Goal: Task Accomplishment & Management: Manage account settings

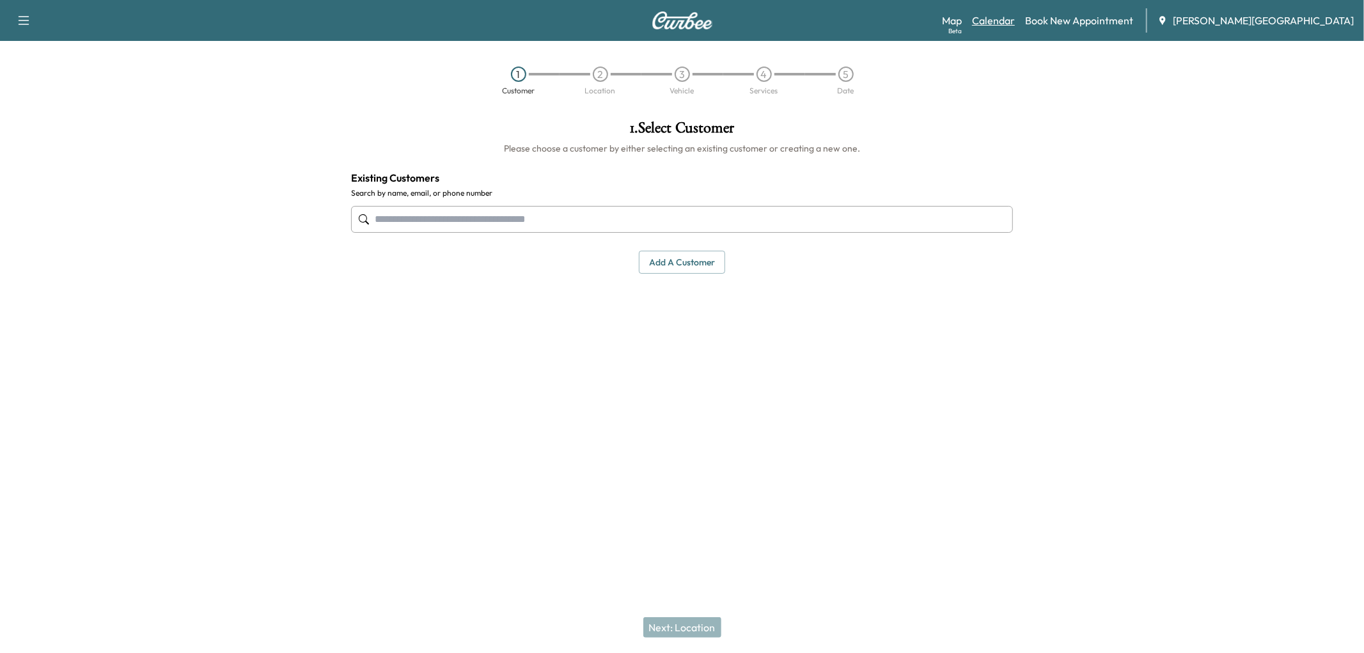
click at [1011, 28] on link "Calendar" at bounding box center [993, 20] width 43 height 15
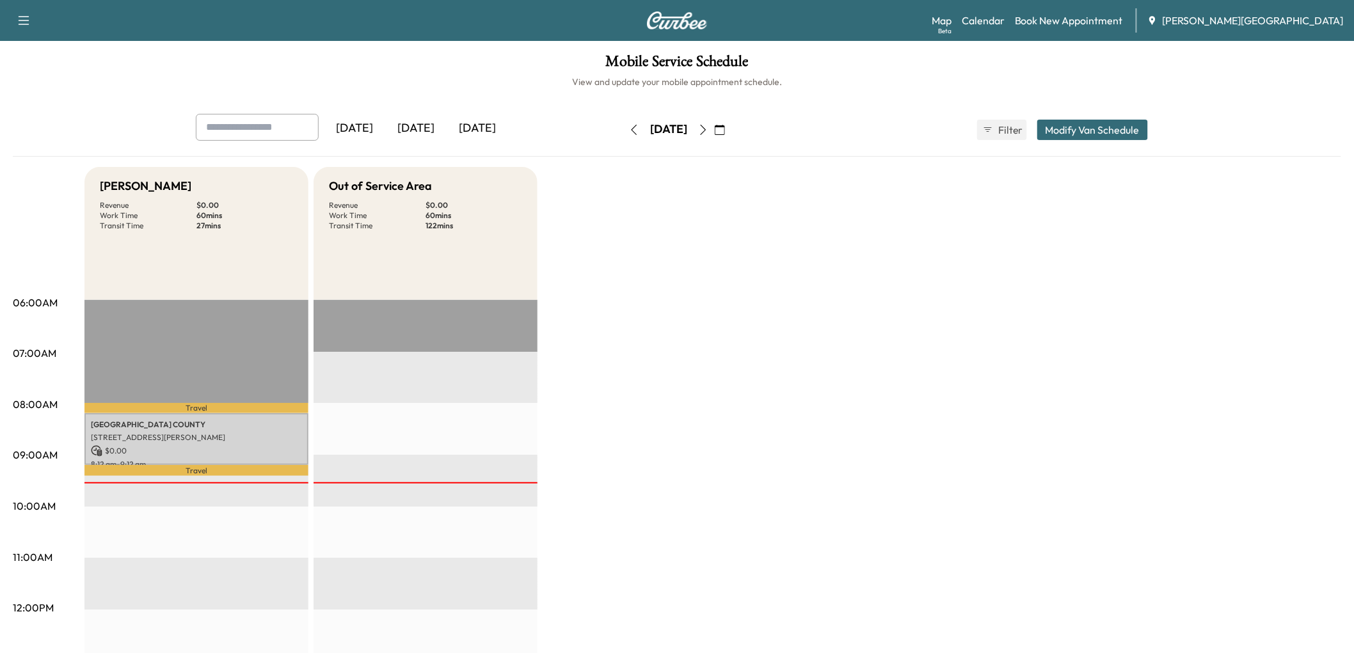
click at [446, 143] on div "[DATE]" at bounding box center [415, 128] width 61 height 29
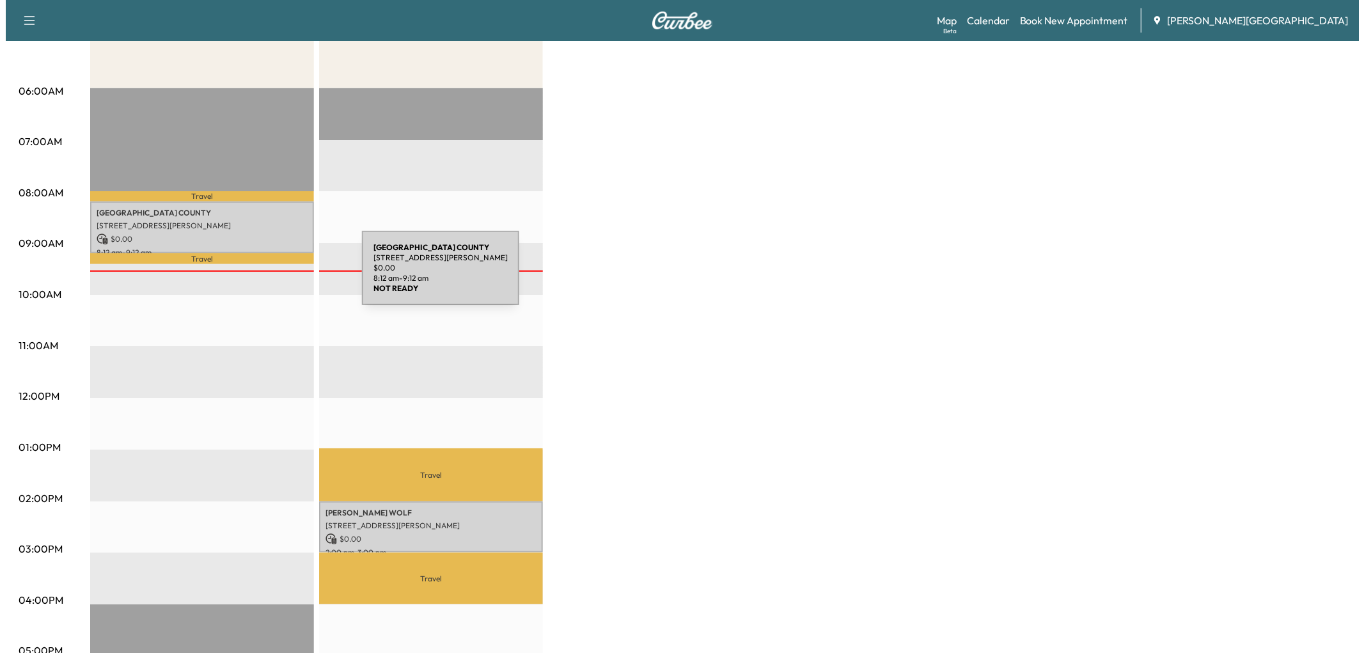
scroll to position [213, 0]
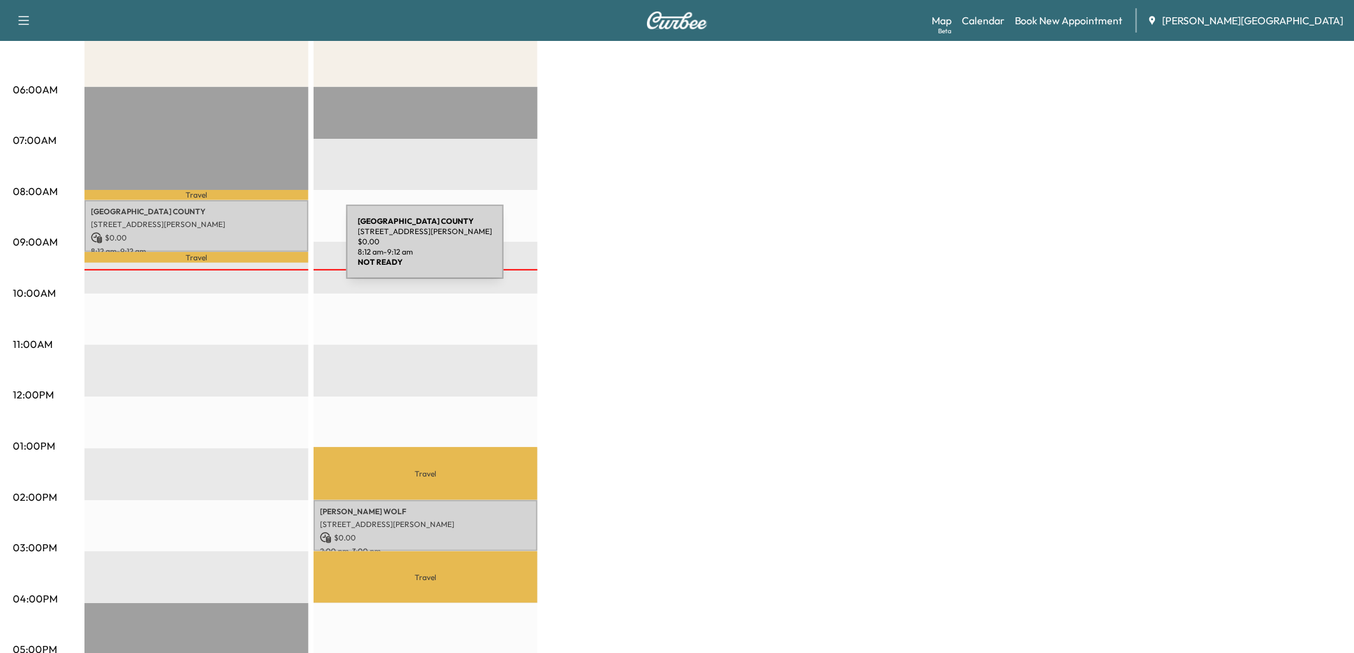
click at [250, 217] on p "[GEOGRAPHIC_DATA]" at bounding box center [196, 212] width 211 height 10
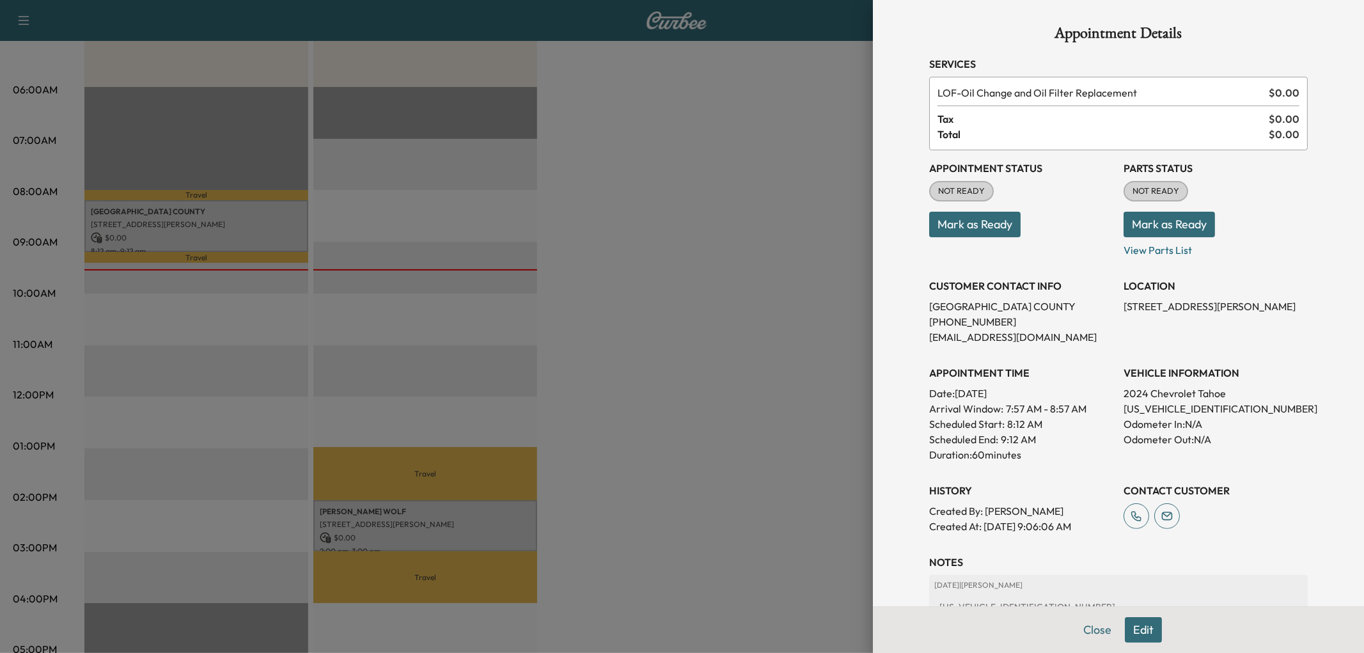
click at [993, 237] on button "Mark as Ready" at bounding box center [974, 225] width 91 height 26
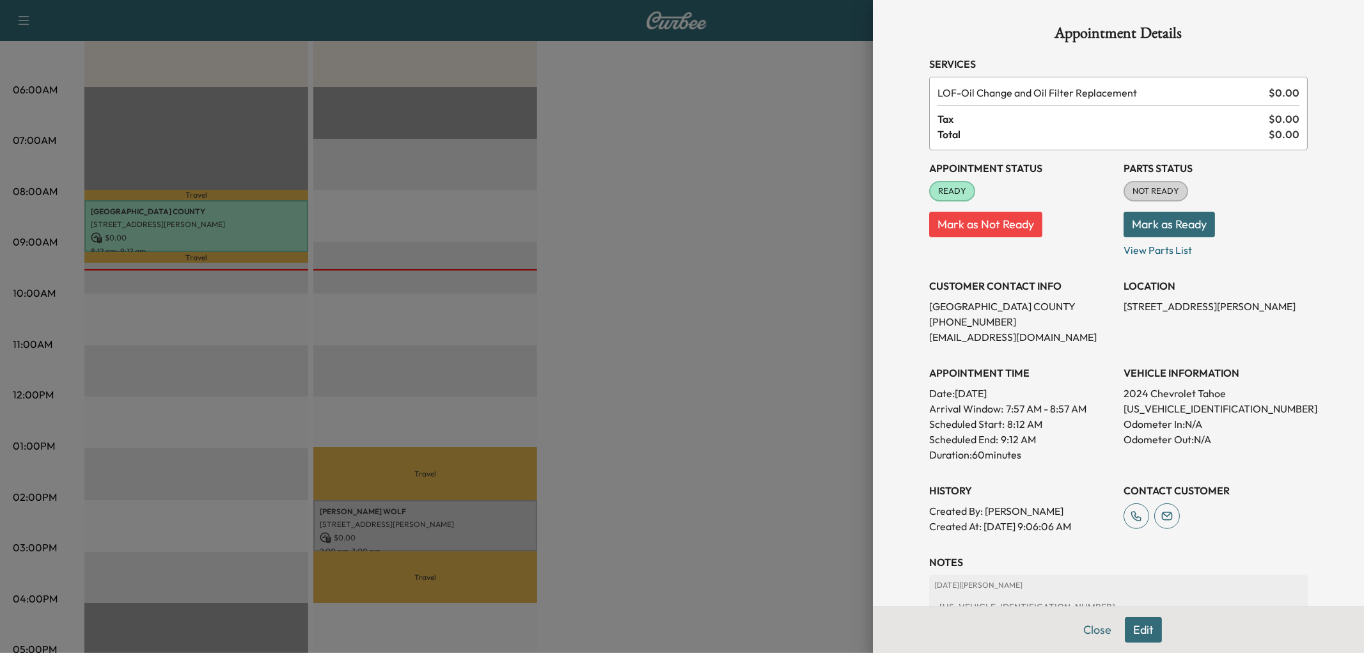
click at [647, 427] on div at bounding box center [682, 326] width 1364 height 653
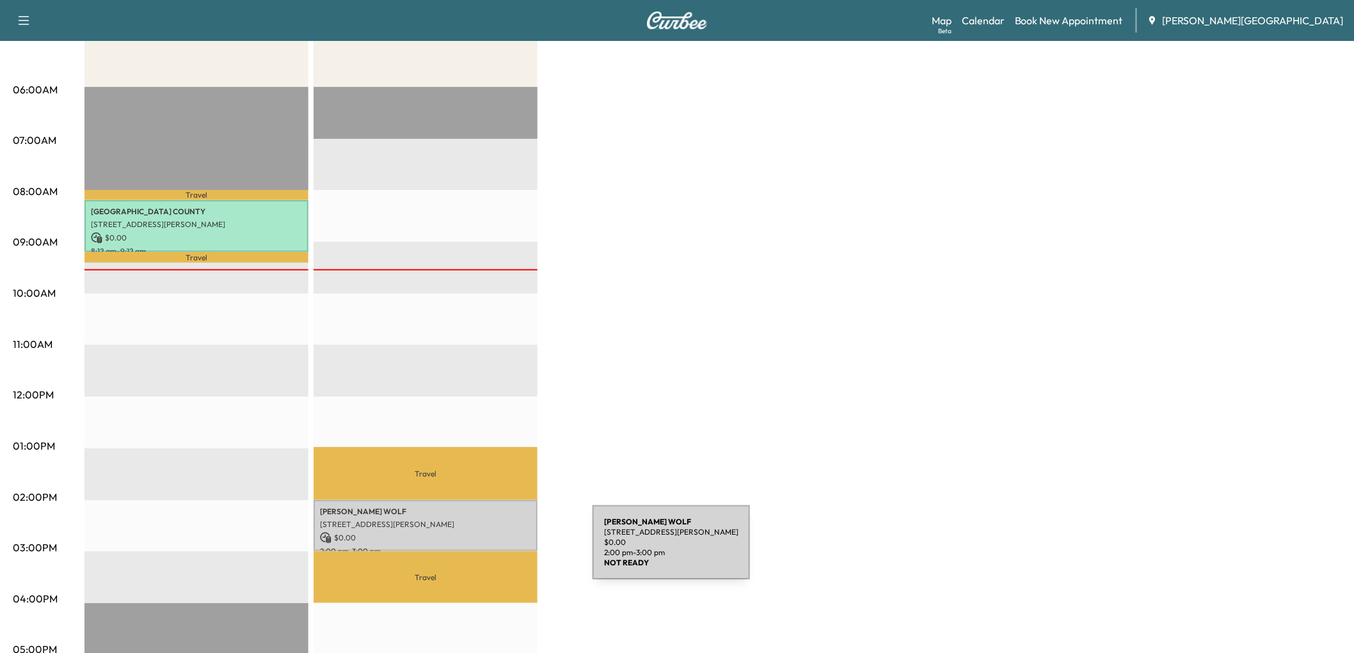
click at [496, 550] on div "[PERSON_NAME] [STREET_ADDRESS][PERSON_NAME] $ 0.00 2:00 pm - 3:00 pm" at bounding box center [425, 526] width 224 height 52
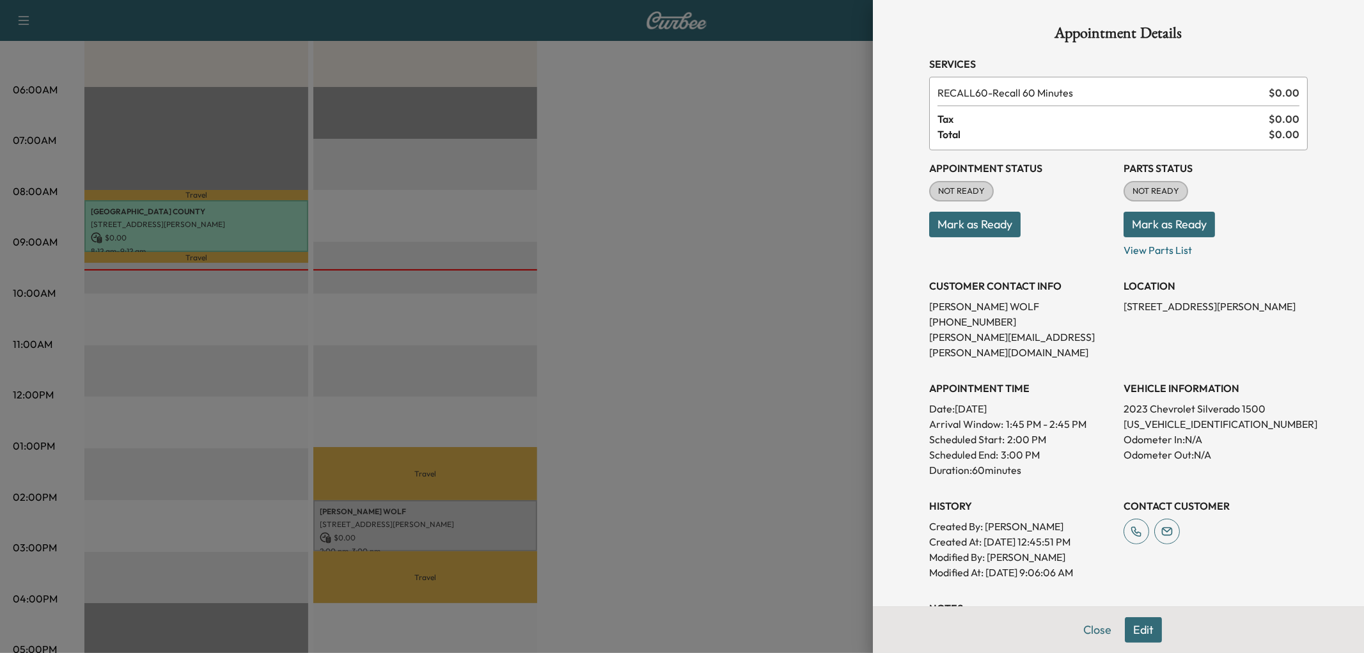
drag, startPoint x: 938, startPoint y: 286, endPoint x: 885, endPoint y: 352, distance: 85.1
click at [938, 237] on button "Mark as Ready" at bounding box center [974, 225] width 91 height 26
